Goal: Task Accomplishment & Management: Use online tool/utility

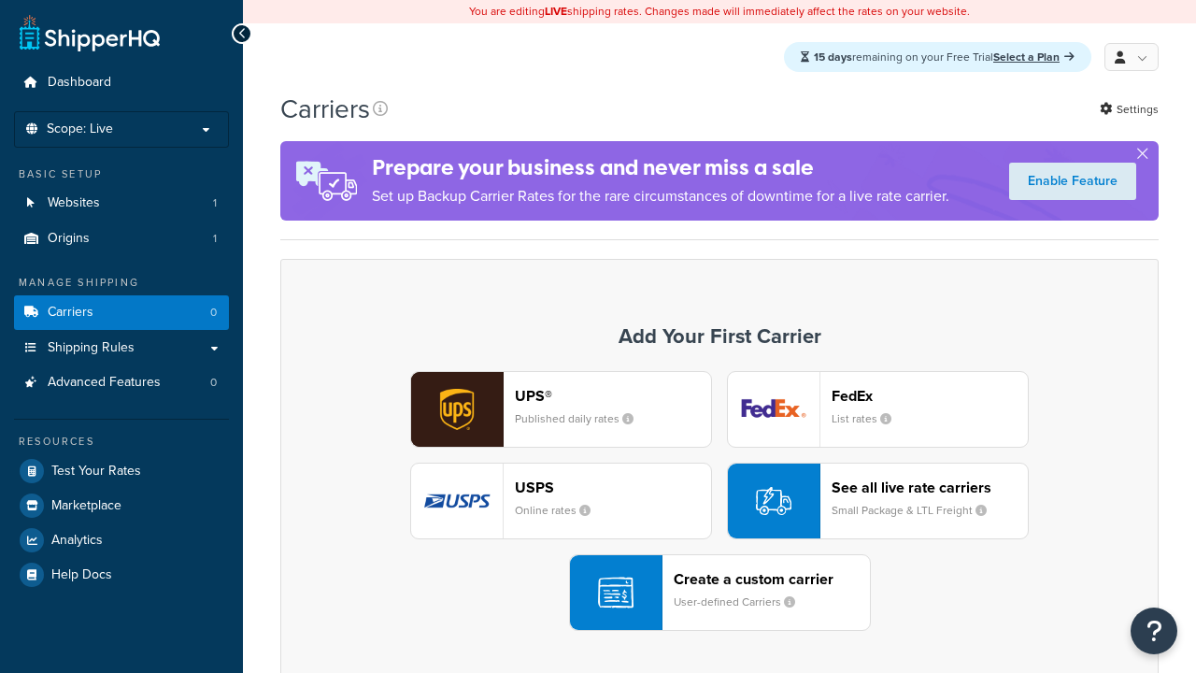
click at [720, 502] on div "UPS® Published daily rates FedEx List rates USPS Online rates See all live rate…" at bounding box center [719, 501] width 839 height 260
click at [720, 594] on div "Create a custom carrier User-defined Carriers" at bounding box center [772, 592] width 196 height 45
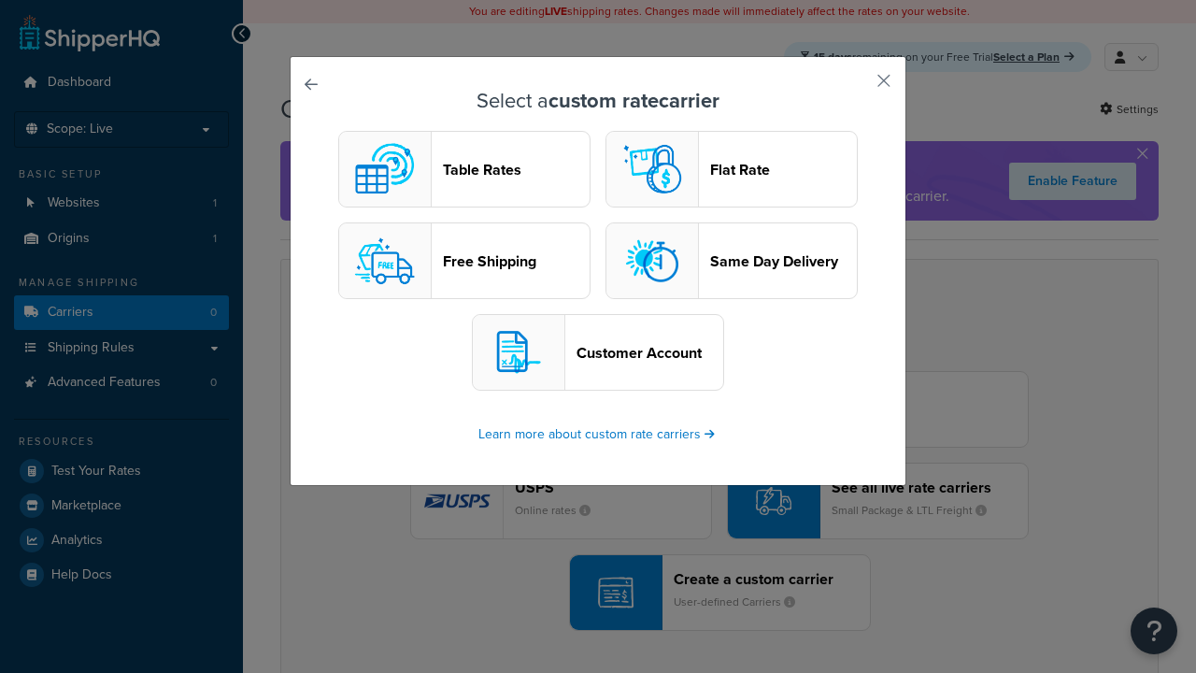
click at [465, 170] on header "Table Rates" at bounding box center [516, 170] width 147 height 18
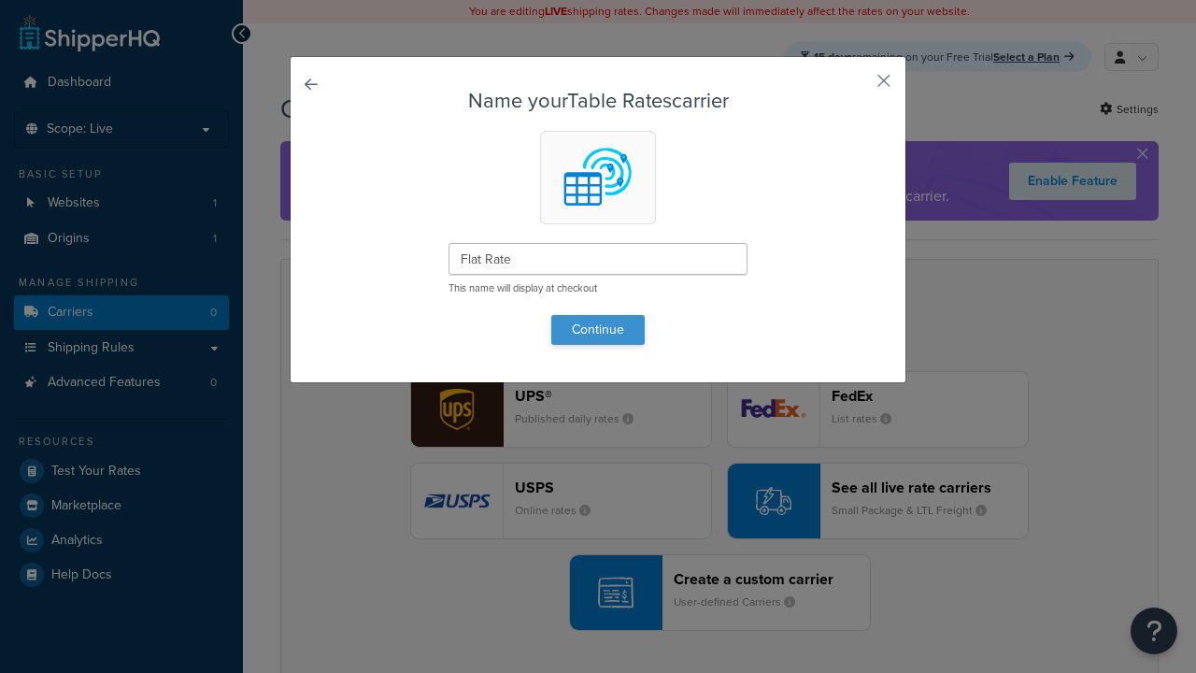
type input "Flat Rate"
click at [598, 329] on button "Continue" at bounding box center [597, 330] width 93 height 30
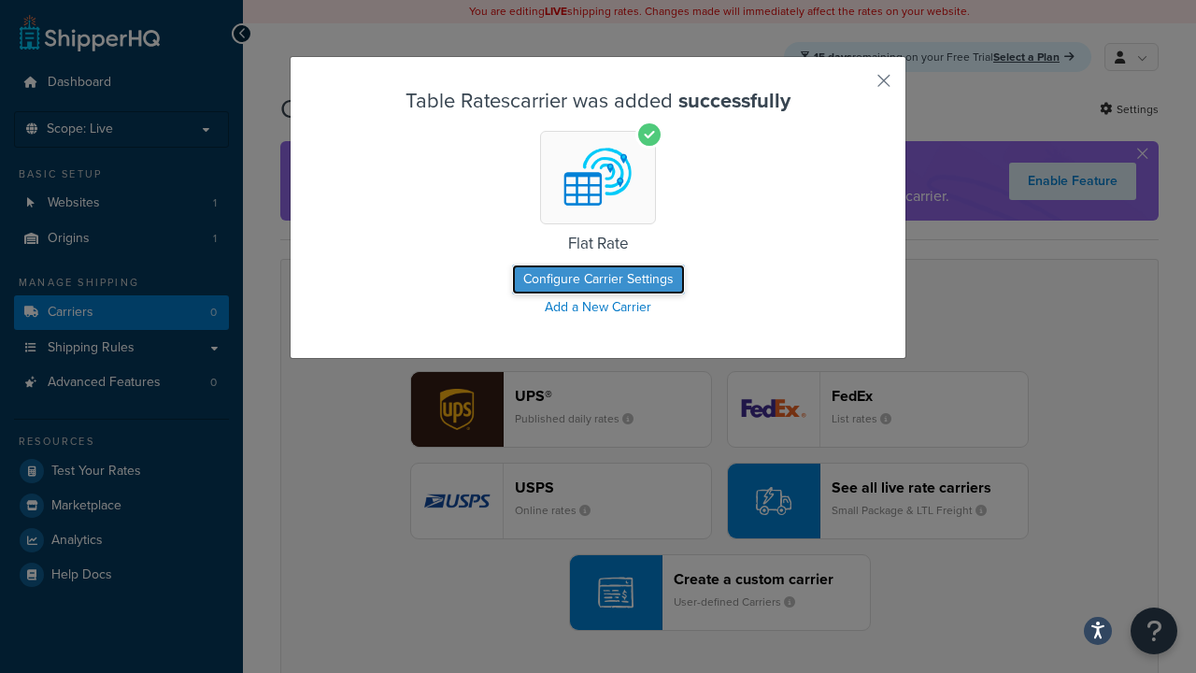
click at [598, 280] on button "Configure Carrier Settings" at bounding box center [598, 280] width 173 height 30
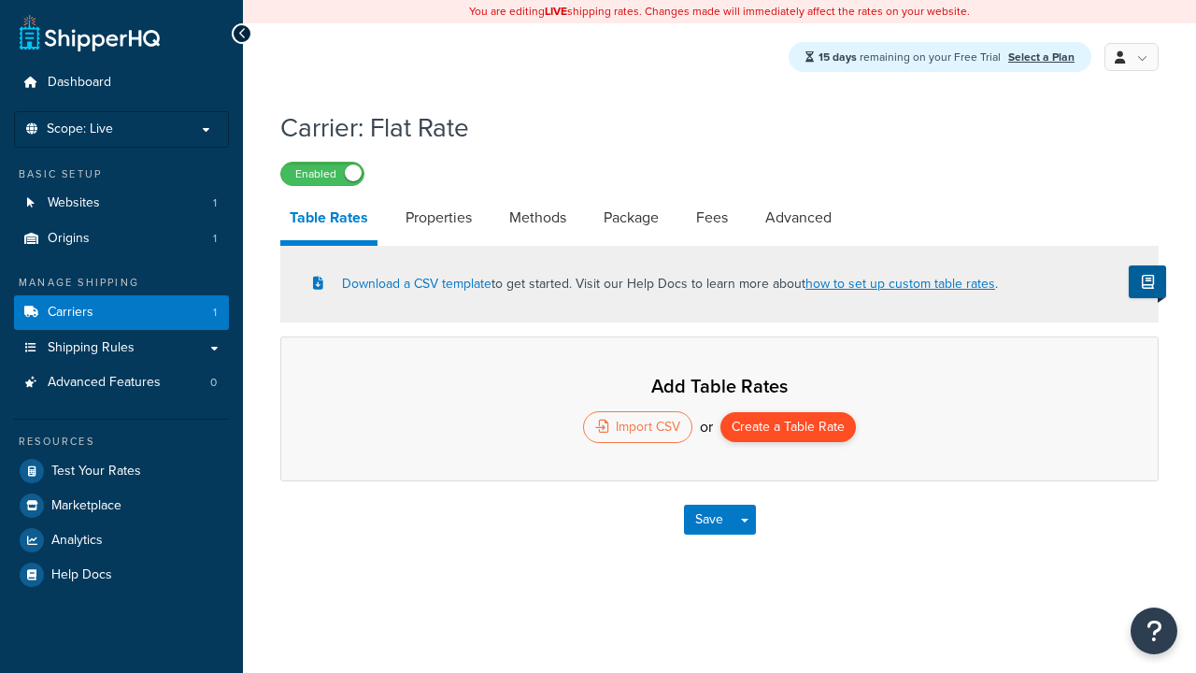
click at [789, 429] on button "Create a Table Rate" at bounding box center [789, 427] width 136 height 30
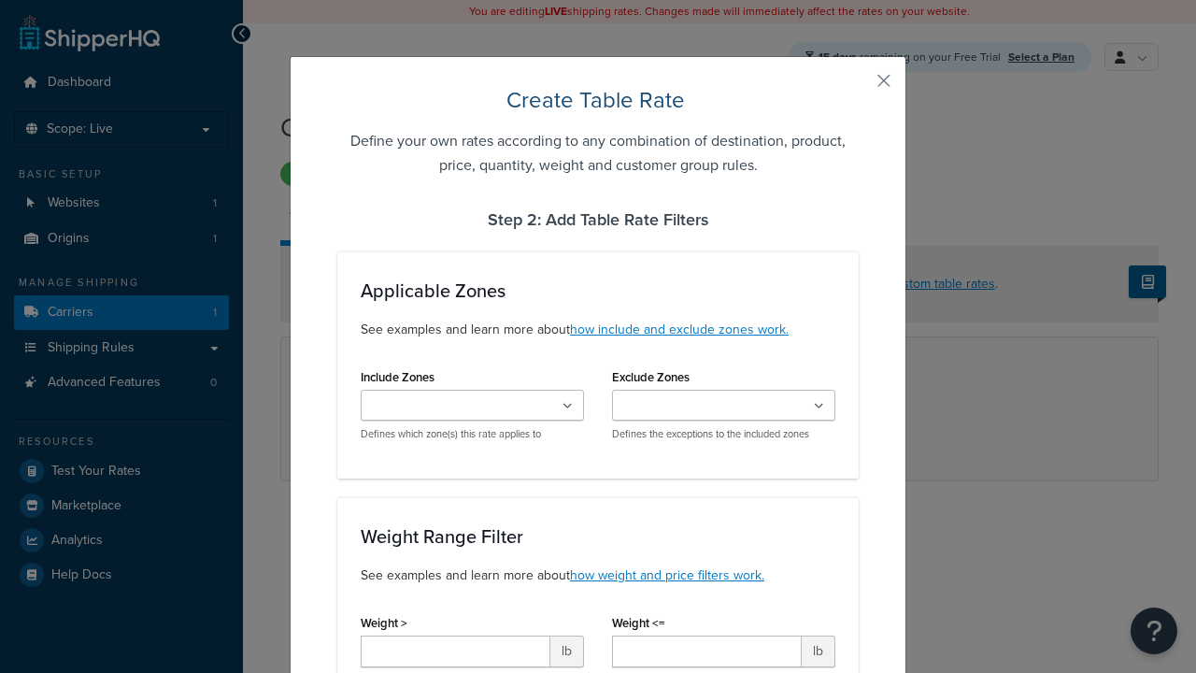
scroll to position [1206, 0]
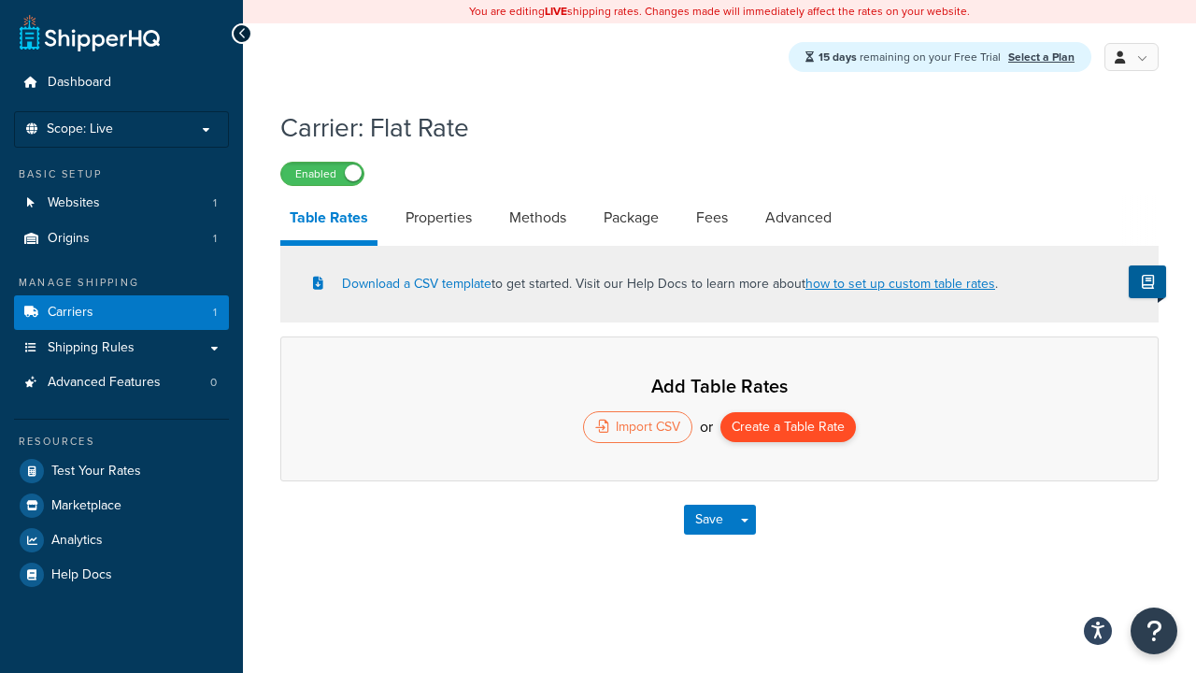
select select "25"
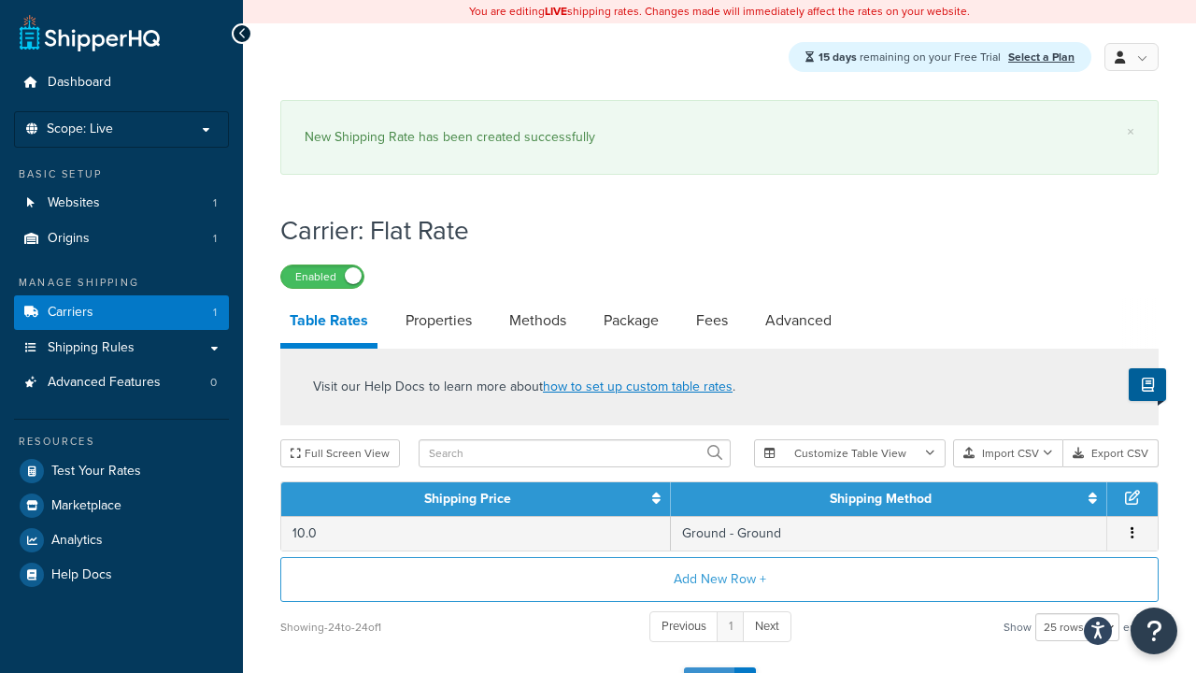
click at [708, 667] on button "Save" at bounding box center [709, 682] width 50 height 30
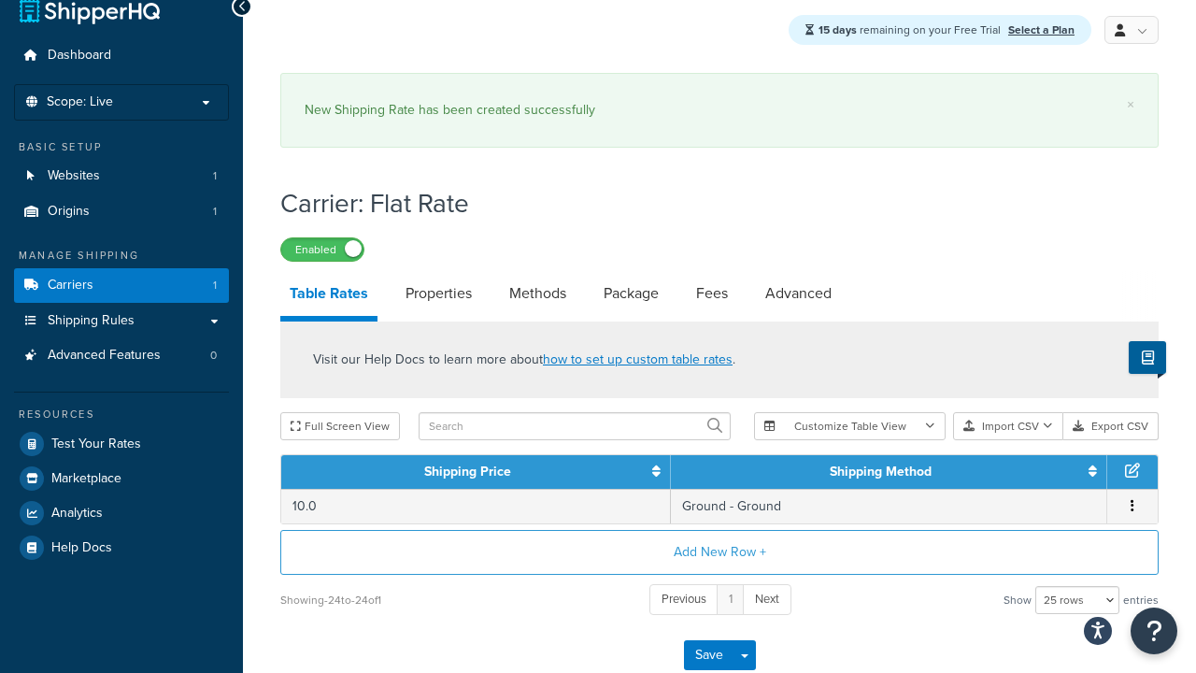
scroll to position [0, 0]
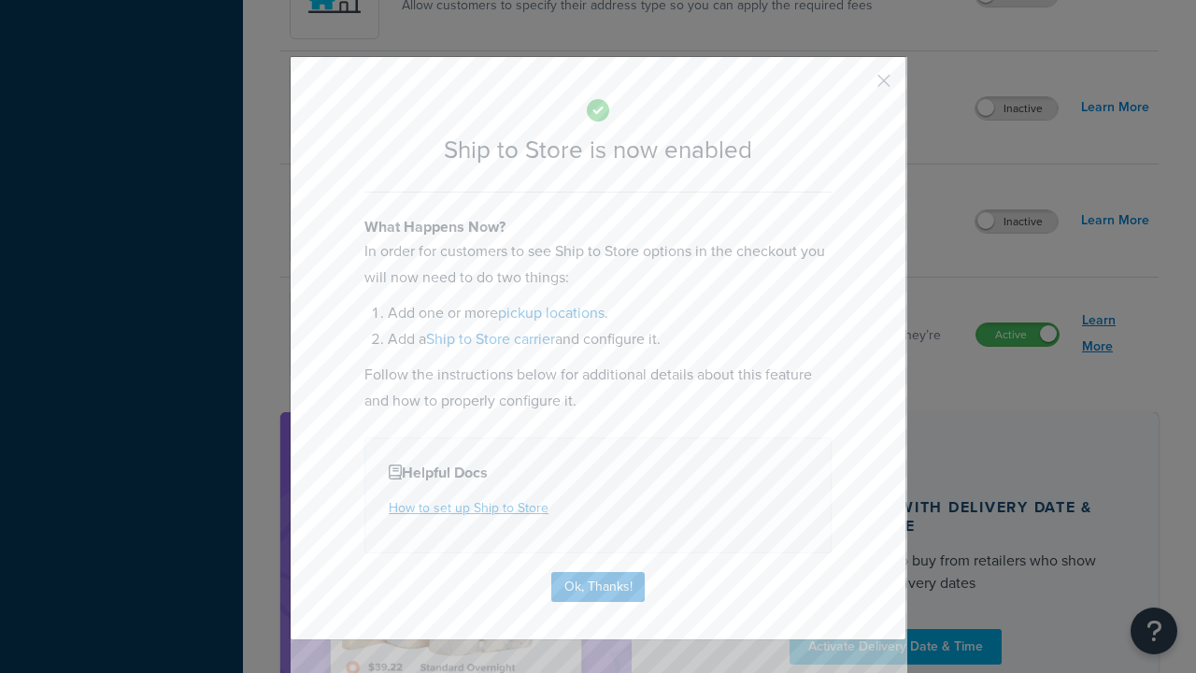
click at [598, 585] on button "Ok, Thanks!" at bounding box center [597, 587] width 93 height 30
click at [1116, 335] on link "Learn More" at bounding box center [1115, 334] width 67 height 52
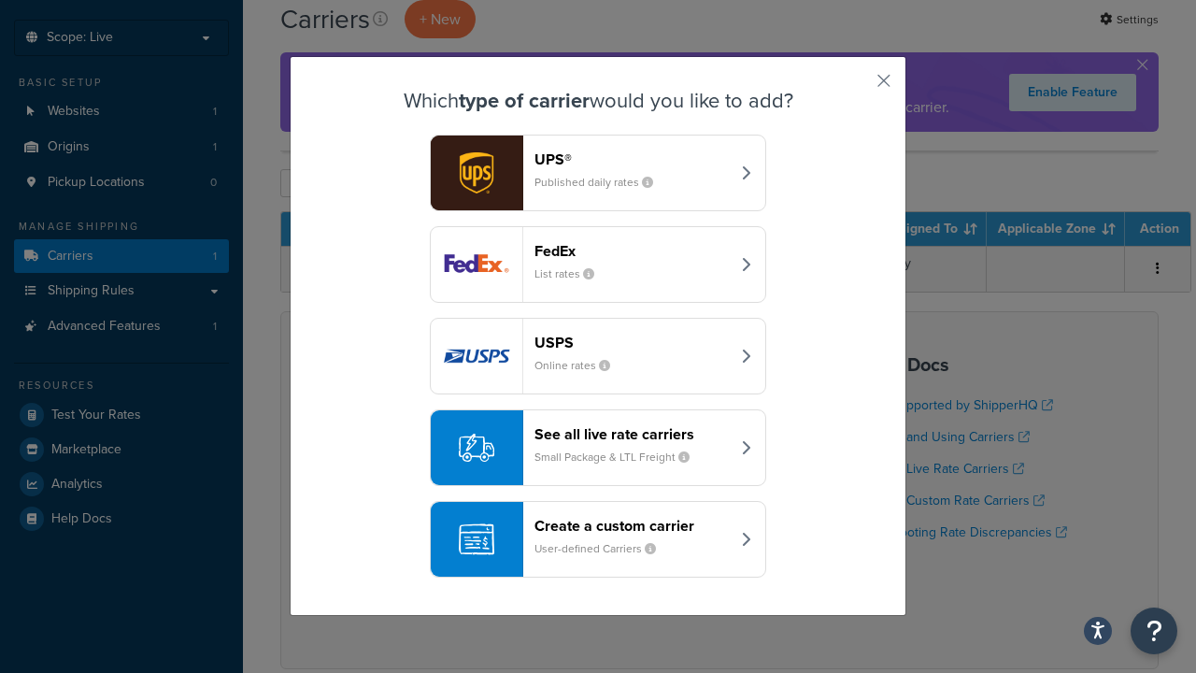
click at [598, 540] on div "Create a custom carrier User-defined Carriers" at bounding box center [632, 539] width 195 height 45
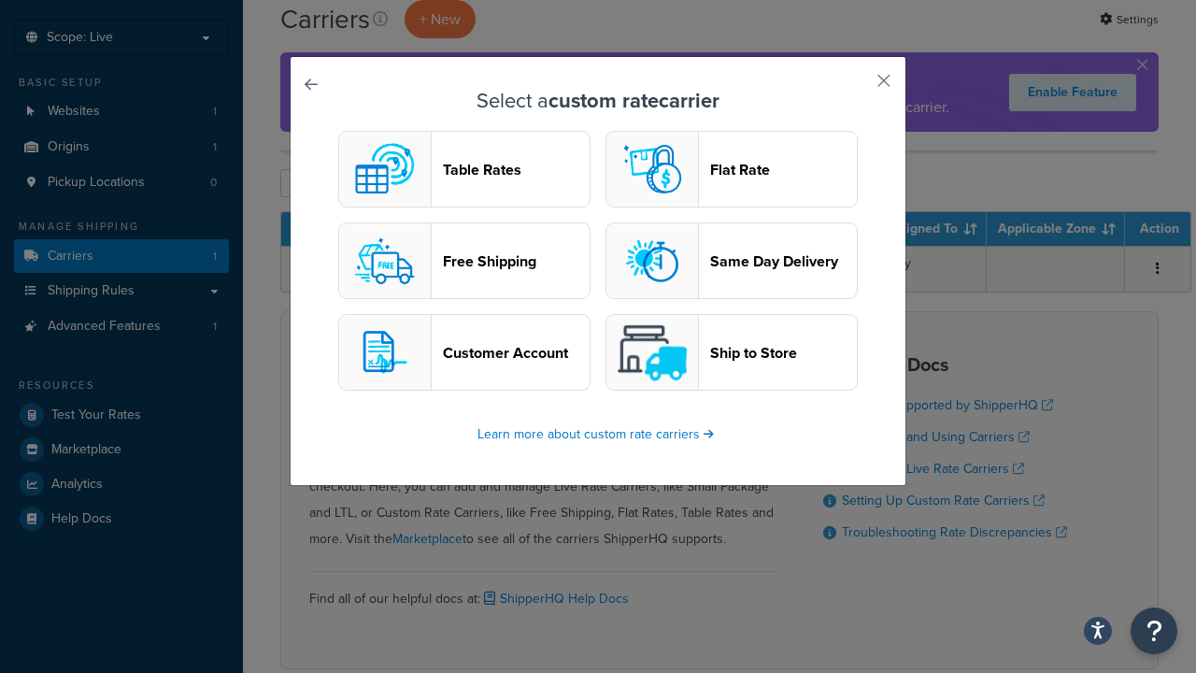
click at [732, 353] on header "Ship to Store" at bounding box center [783, 353] width 147 height 18
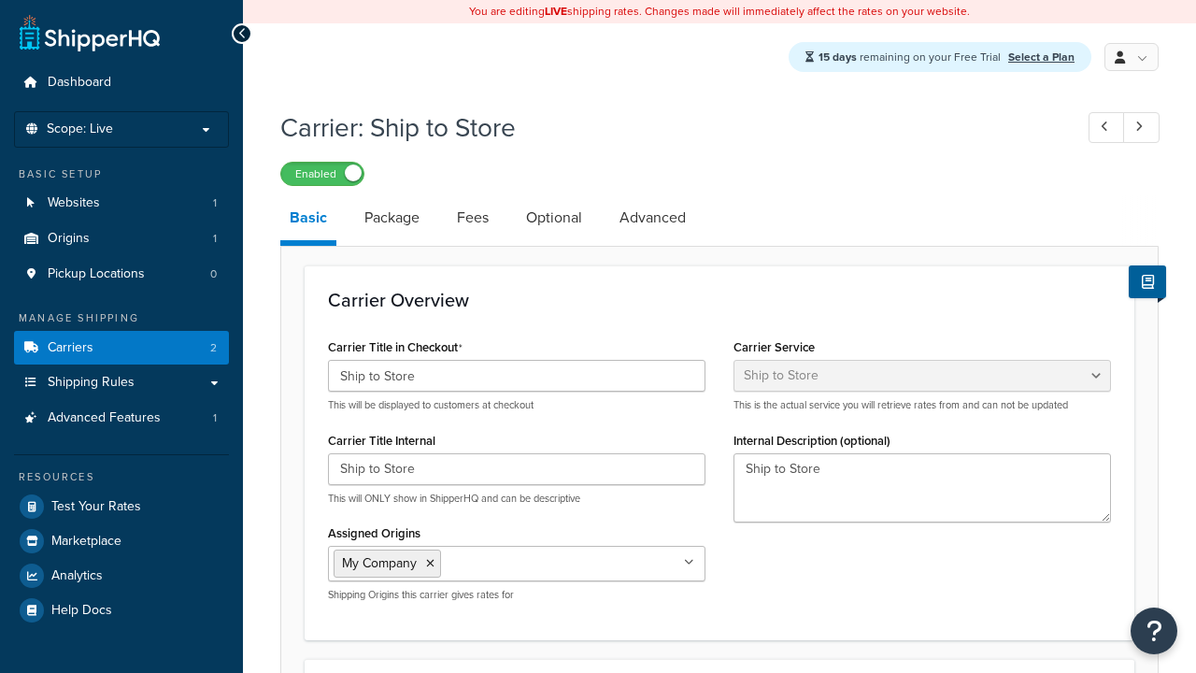
select select "shipToStore"
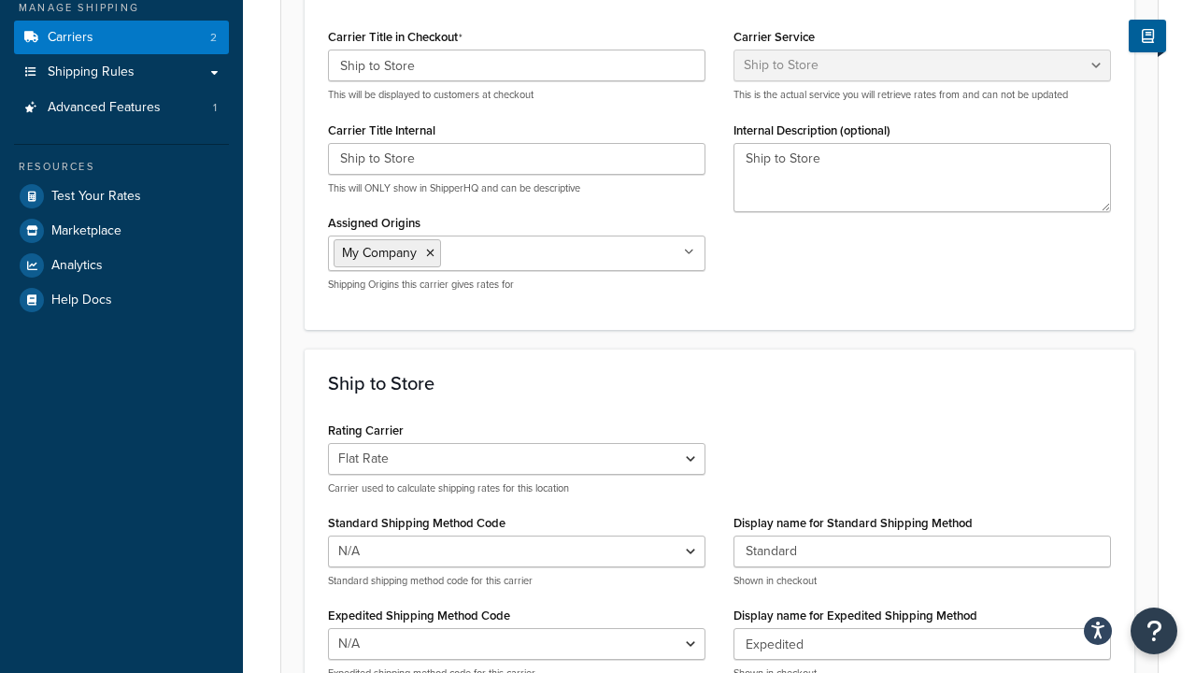
scroll to position [329, 0]
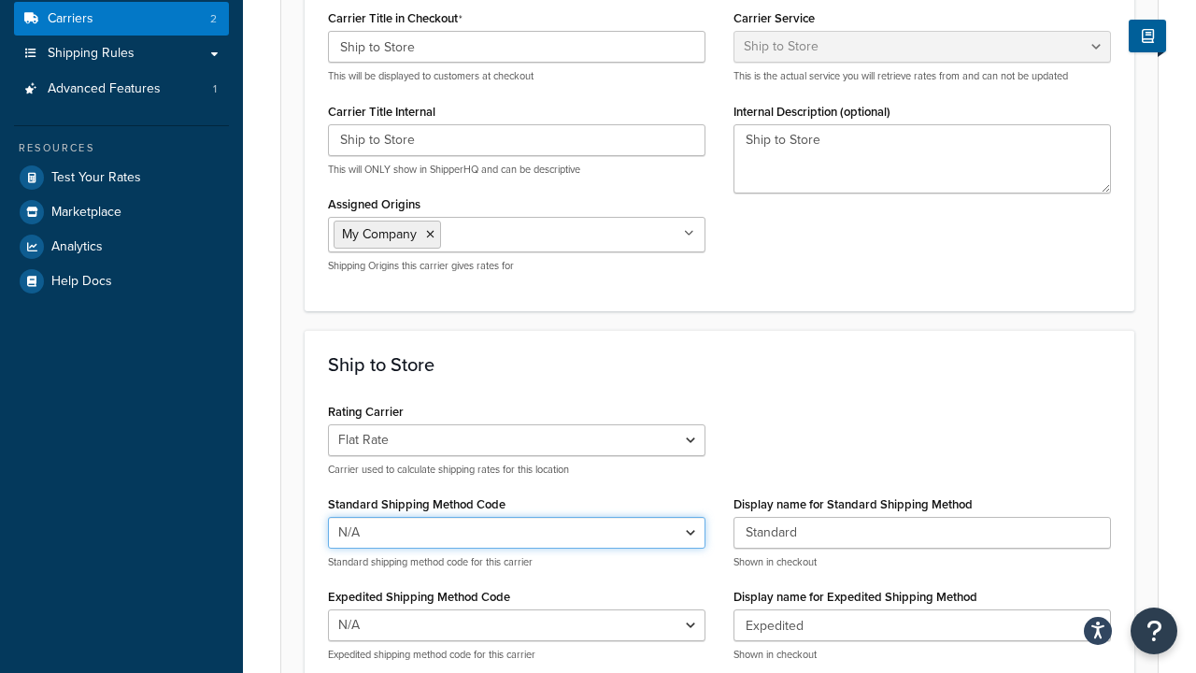
click at [362, 532] on select "N/A Ground" at bounding box center [517, 533] width 378 height 32
